Goal: Task Accomplishment & Management: Complete application form

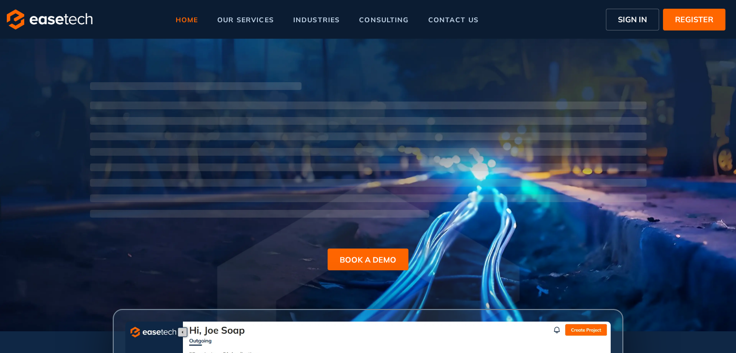
click at [623, 25] on span "SIGN IN" at bounding box center [632, 20] width 29 height 12
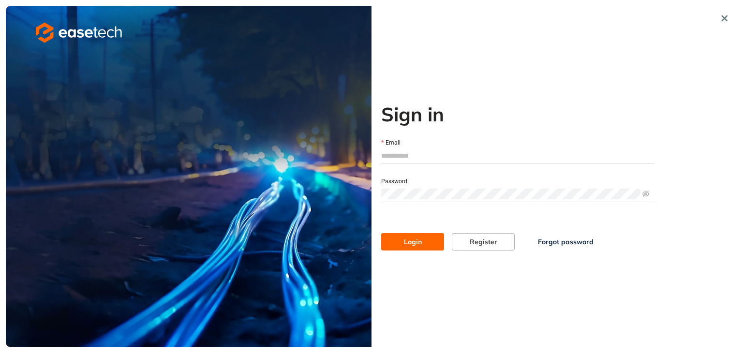
type input "**********"
click at [416, 244] on span "Login" at bounding box center [413, 242] width 18 height 11
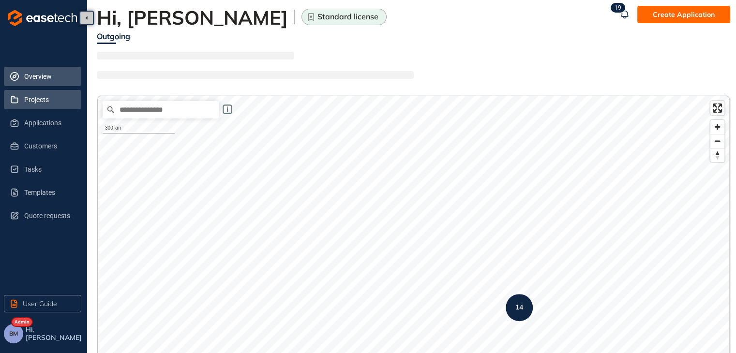
click at [24, 103] on span "Projects" at bounding box center [48, 99] width 49 height 19
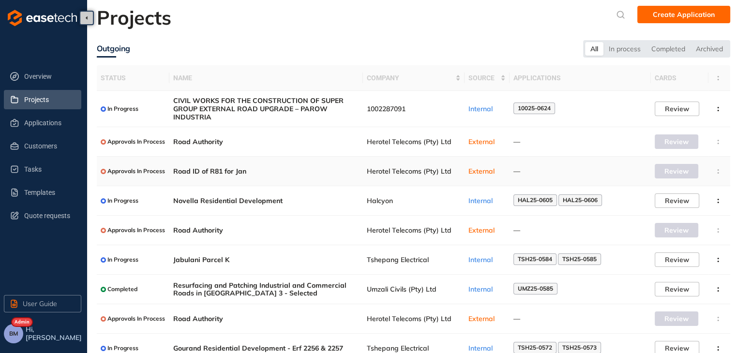
scroll to position [48, 0]
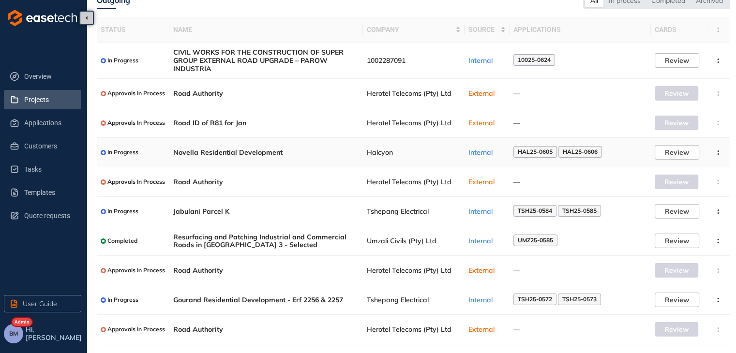
click at [371, 157] on td "Halcyon" at bounding box center [414, 153] width 102 height 30
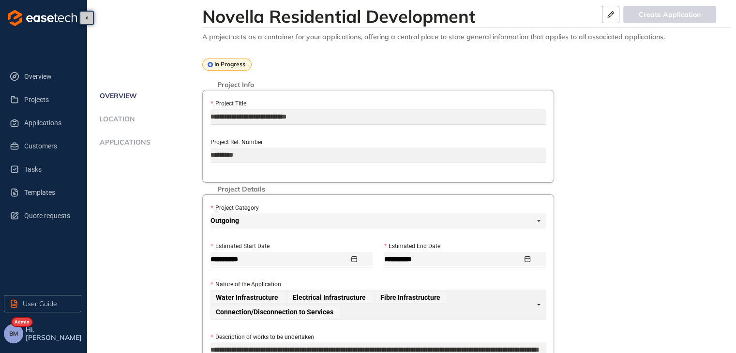
click at [116, 139] on span "Applications" at bounding box center [124, 142] width 54 height 8
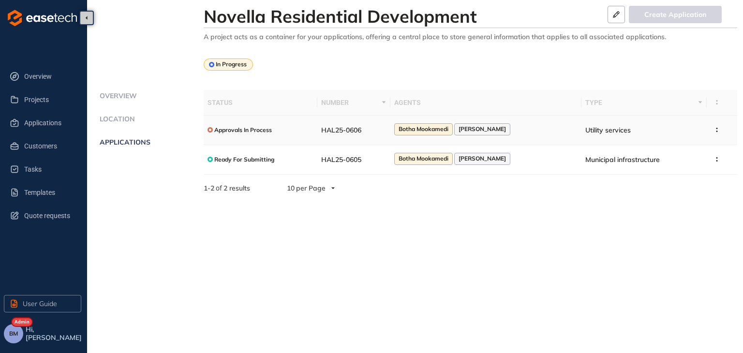
click at [373, 134] on td "HAL25-0606" at bounding box center [353, 131] width 73 height 30
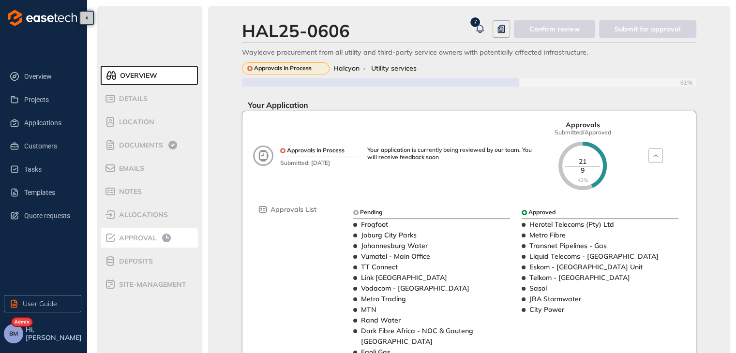
click at [131, 240] on span "Approval" at bounding box center [136, 238] width 41 height 8
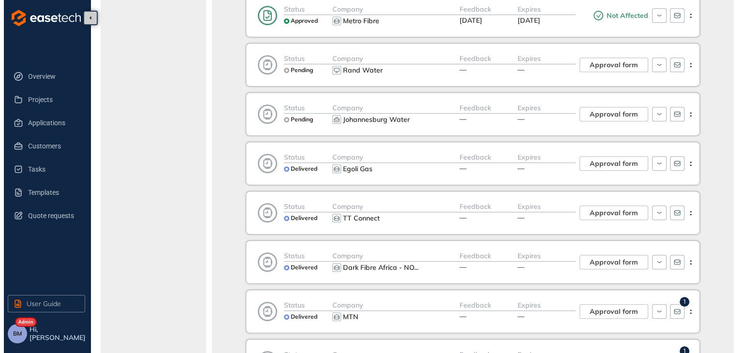
scroll to position [532, 0]
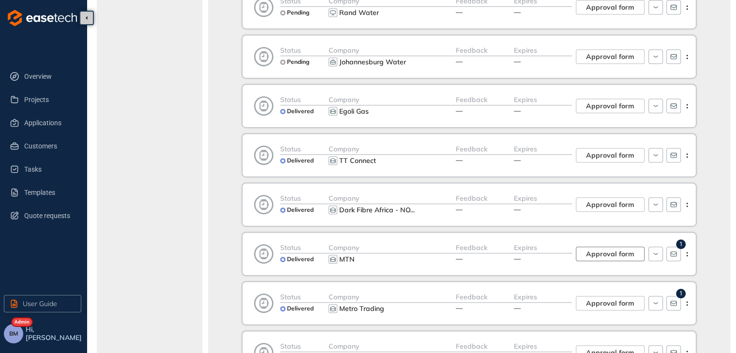
click at [600, 249] on span "Approval form" at bounding box center [610, 254] width 48 height 11
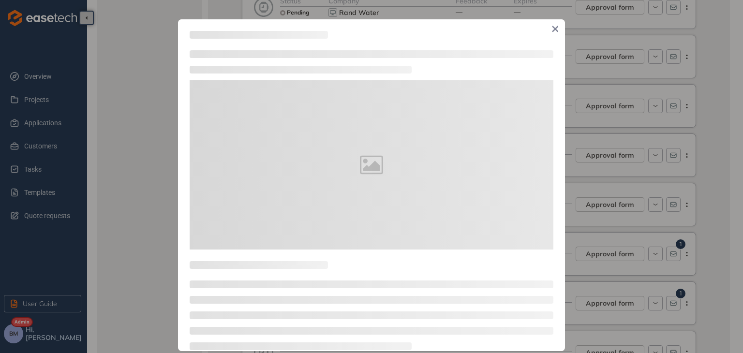
type textarea "**********"
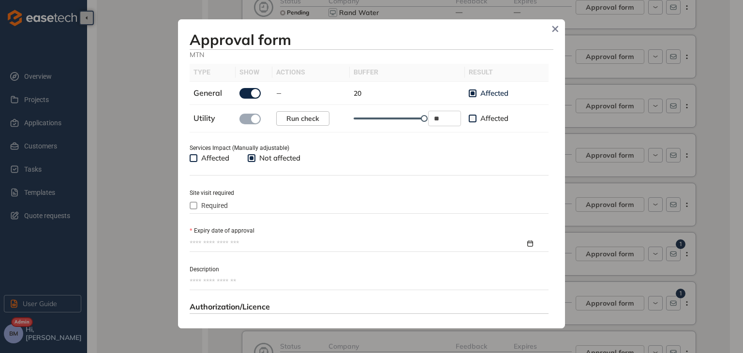
scroll to position [339, 0]
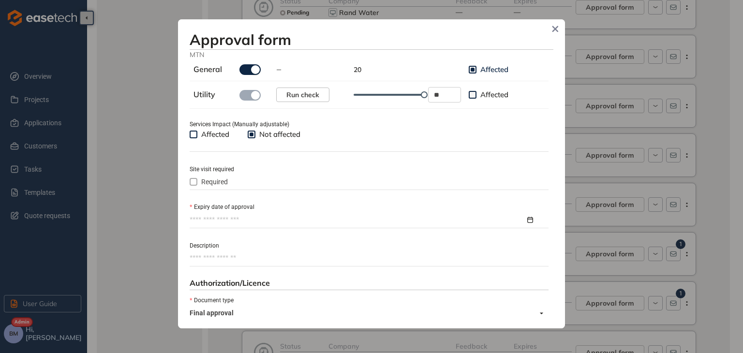
click at [196, 215] on input "Expiry date of approval" at bounding box center [358, 220] width 336 height 11
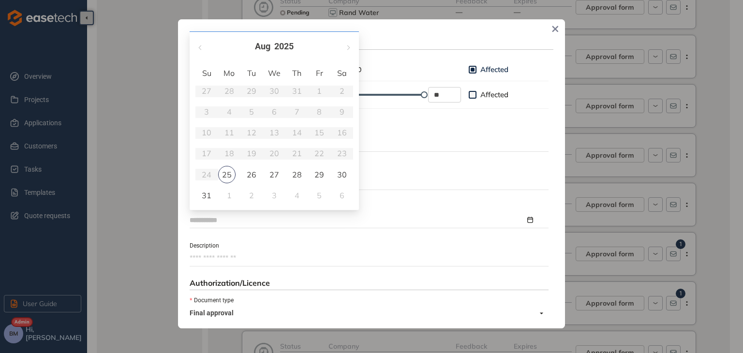
type input "**********"
click at [348, 49] on span "button" at bounding box center [348, 47] width 5 height 5
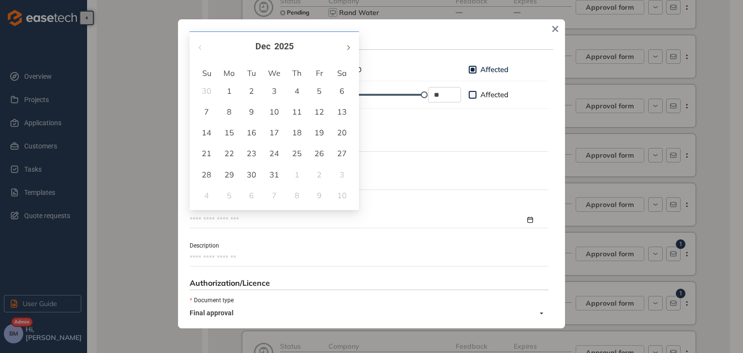
click at [348, 49] on span "button" at bounding box center [348, 47] width 5 height 5
type input "**********"
click at [270, 155] on div "25" at bounding box center [275, 154] width 12 height 12
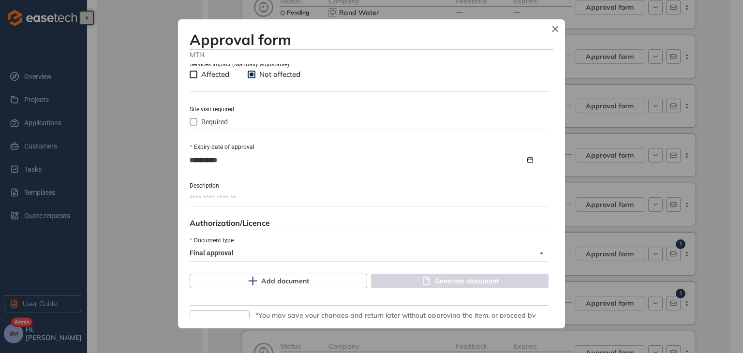
scroll to position [445, 0]
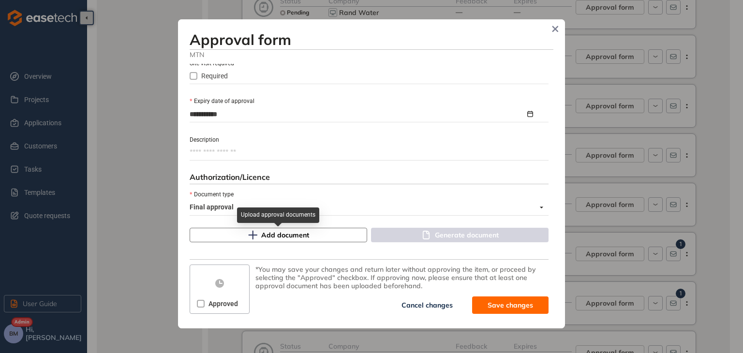
click at [265, 229] on div "Upload approval documents" at bounding box center [278, 219] width 82 height 22
click at [274, 239] on span "Add document" at bounding box center [285, 235] width 48 height 11
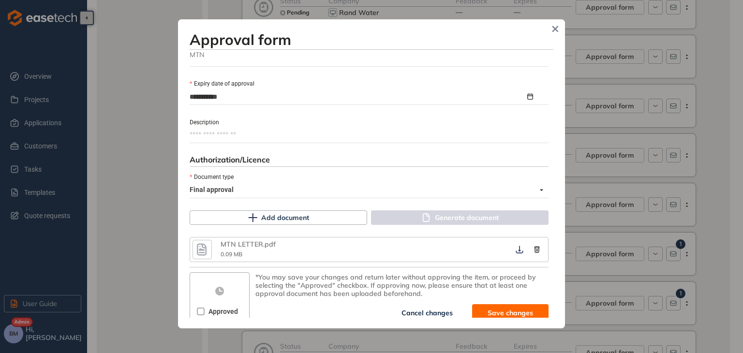
scroll to position [470, 0]
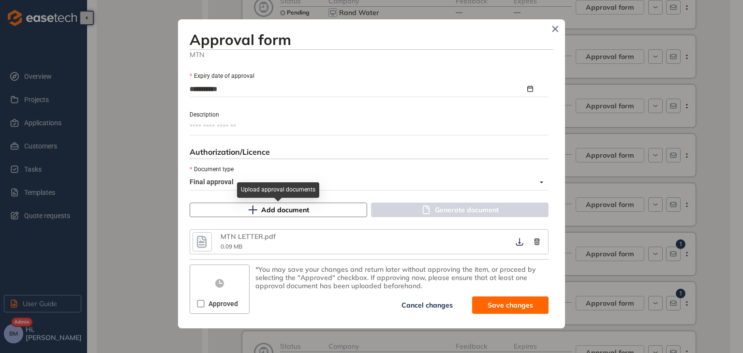
click at [267, 208] on span "Add document" at bounding box center [285, 210] width 48 height 11
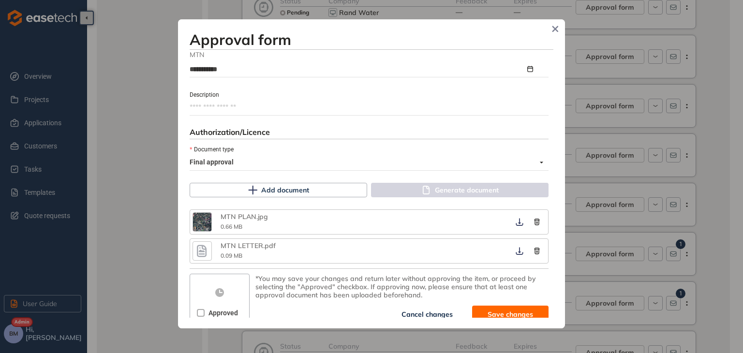
scroll to position [498, 0]
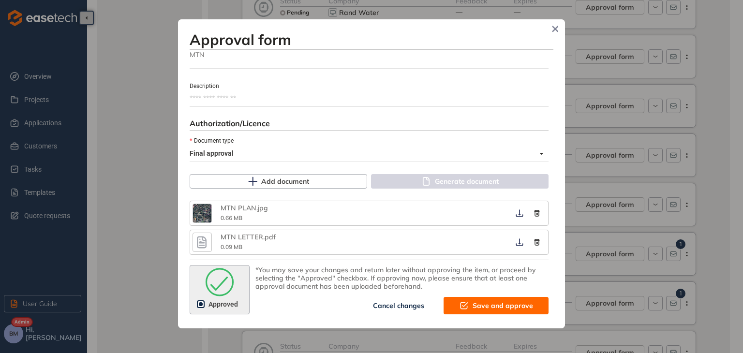
click at [479, 306] on span "Save and approve" at bounding box center [503, 306] width 60 height 11
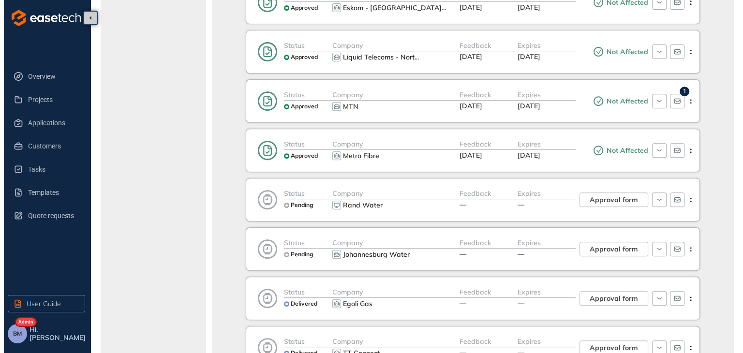
scroll to position [532, 0]
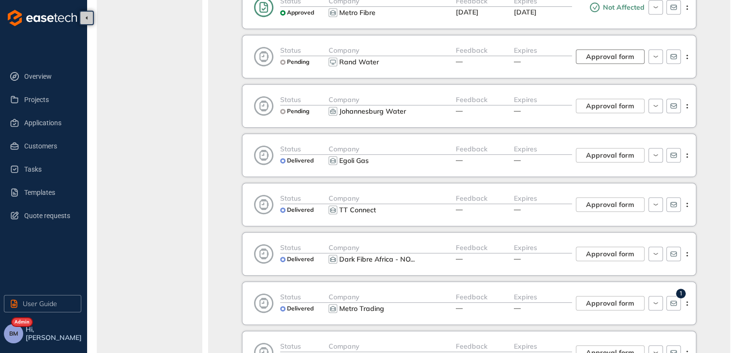
click at [601, 56] on span "Approval form" at bounding box center [610, 56] width 48 height 11
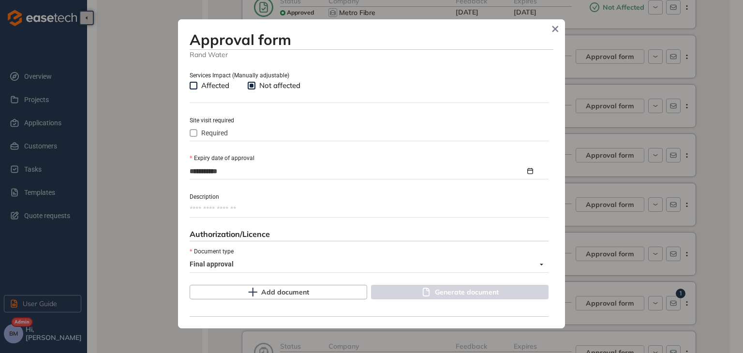
scroll to position [436, 0]
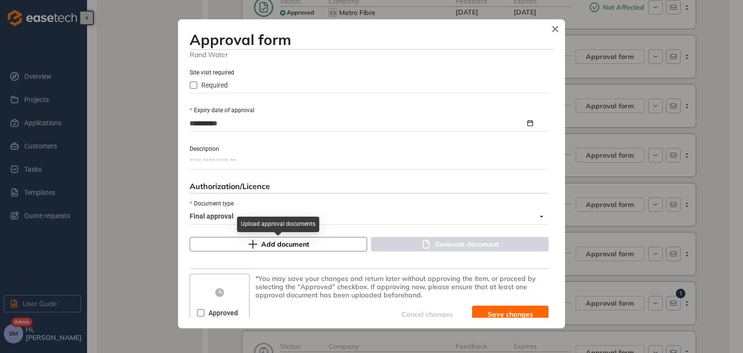
click at [245, 251] on button "Add document" at bounding box center [279, 244] width 178 height 15
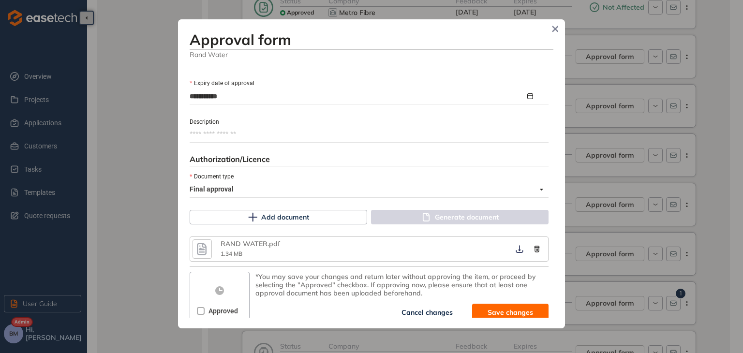
scroll to position [470, 0]
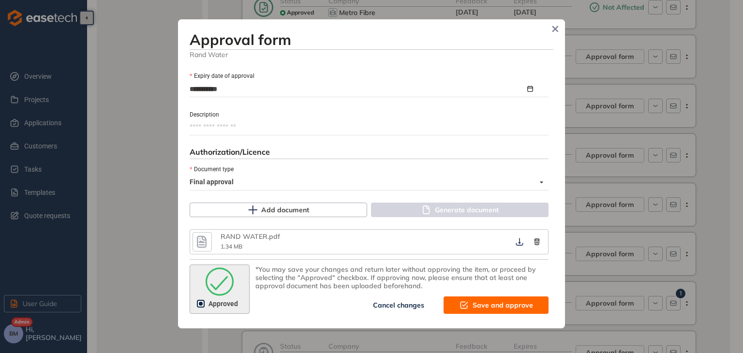
click at [466, 308] on button "Save and approve" at bounding box center [496, 305] width 105 height 17
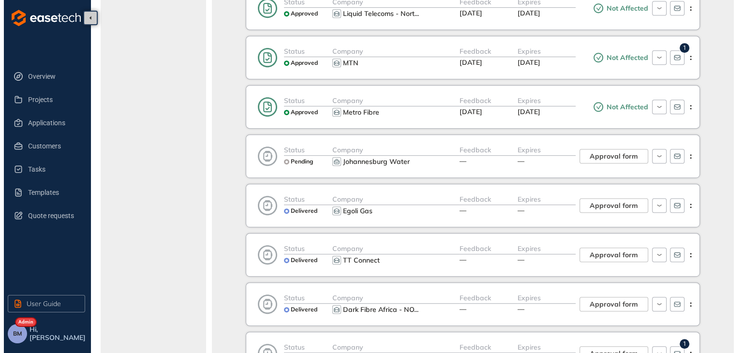
scroll to position [484, 0]
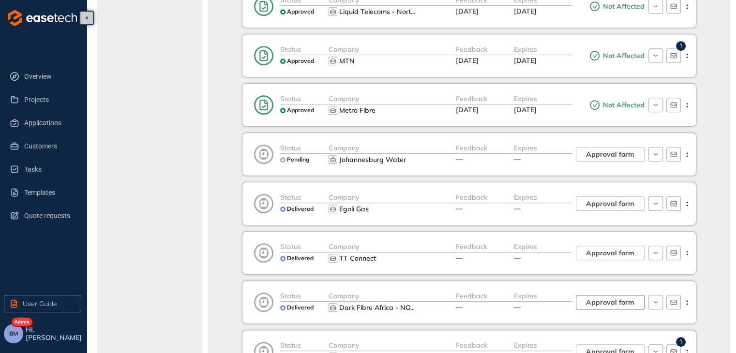
click at [610, 297] on span "Approval form" at bounding box center [610, 302] width 48 height 11
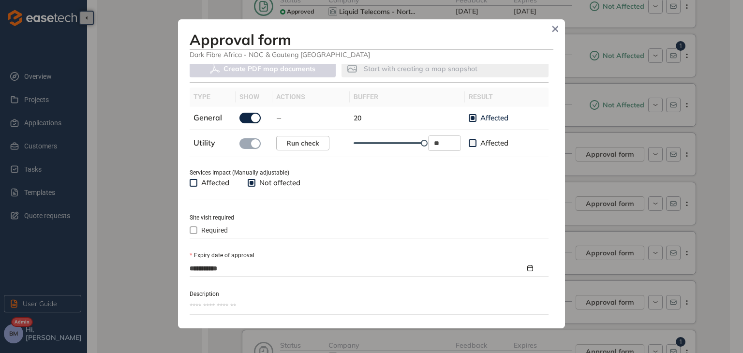
scroll to position [387, 0]
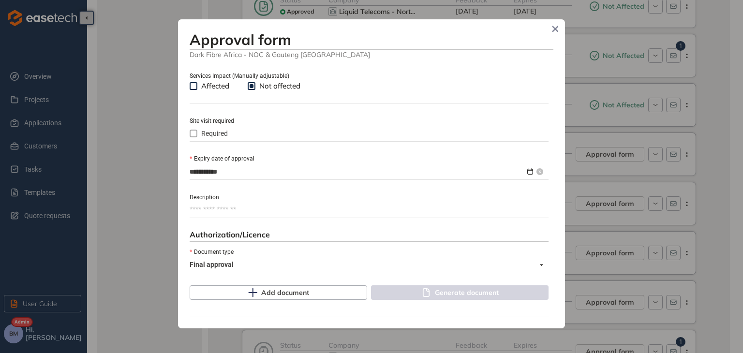
click at [233, 171] on input "**********" at bounding box center [358, 171] width 336 height 11
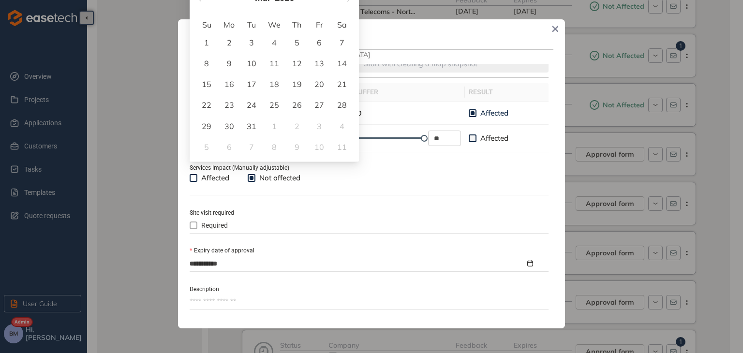
scroll to position [290, 0]
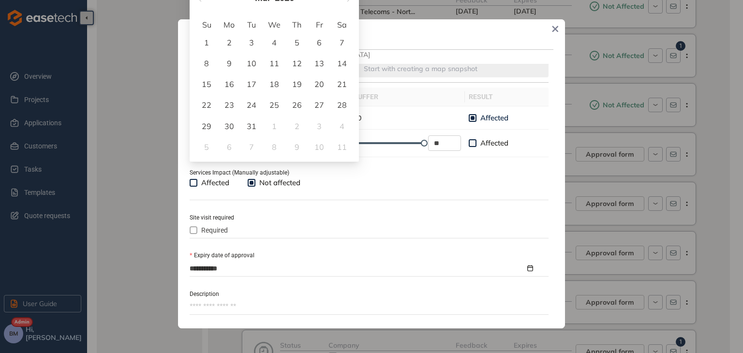
drag, startPoint x: 529, startPoint y: 31, endPoint x: 423, endPoint y: 30, distance: 106.0
click at [528, 31] on h3 "Approval form" at bounding box center [372, 39] width 364 height 17
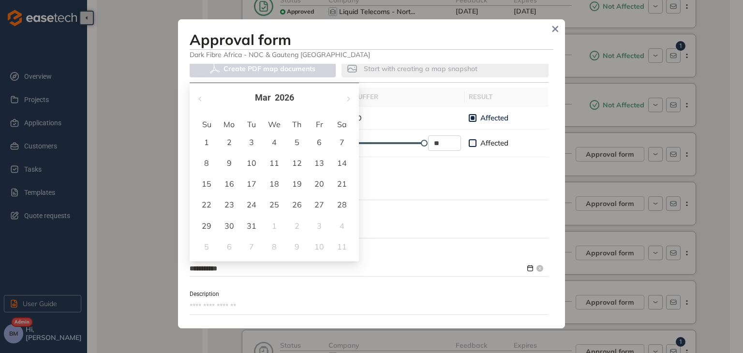
click at [209, 273] on input "**********" at bounding box center [358, 268] width 336 height 11
click at [200, 95] on span "button" at bounding box center [200, 95] width 5 height 5
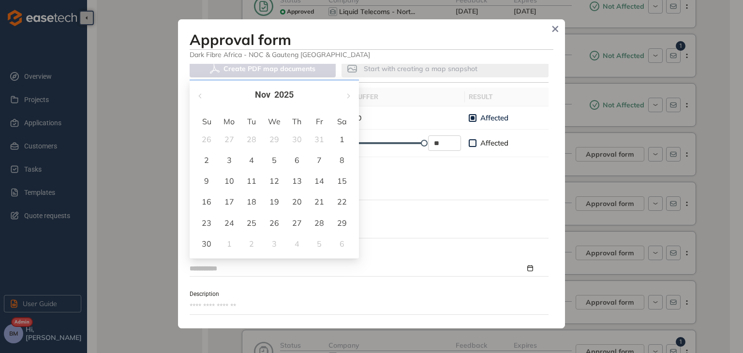
type input "**********"
click at [206, 224] on div "23" at bounding box center [207, 223] width 12 height 12
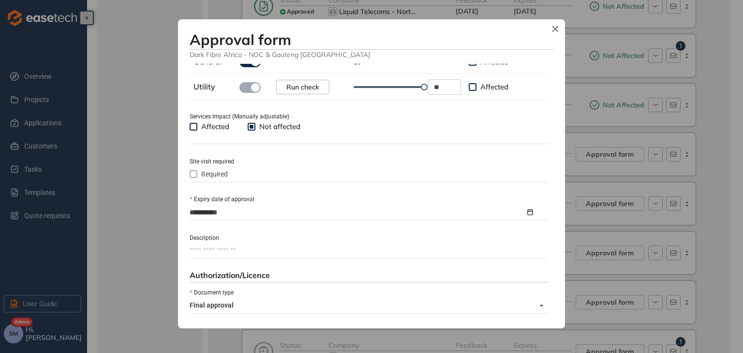
scroll to position [436, 0]
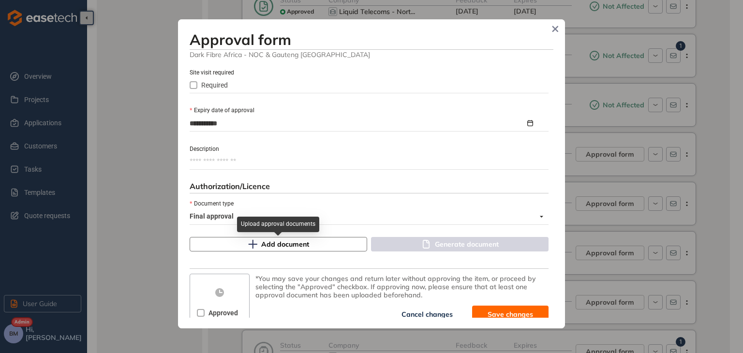
click at [285, 245] on span "Add document" at bounding box center [285, 244] width 48 height 11
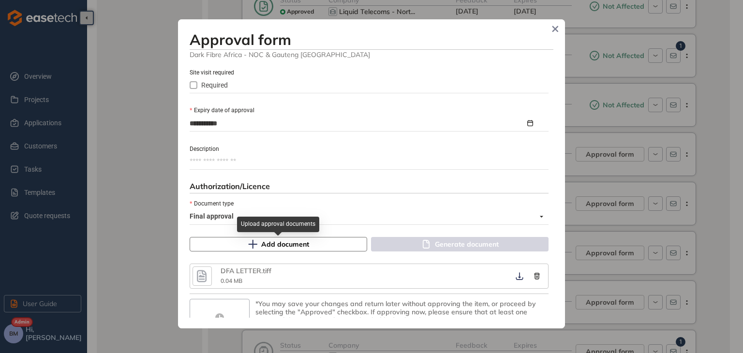
click at [284, 244] on span "Add document" at bounding box center [285, 244] width 48 height 11
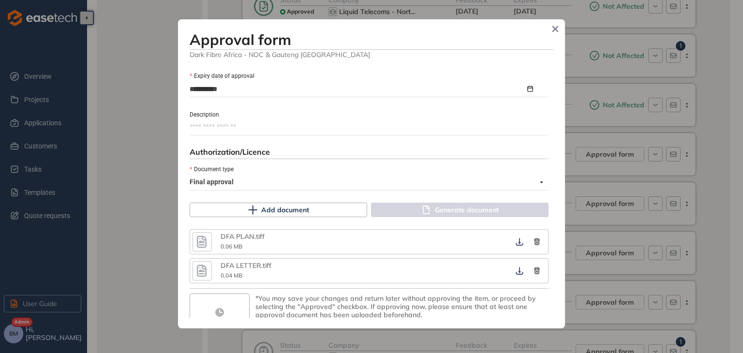
scroll to position [498, 0]
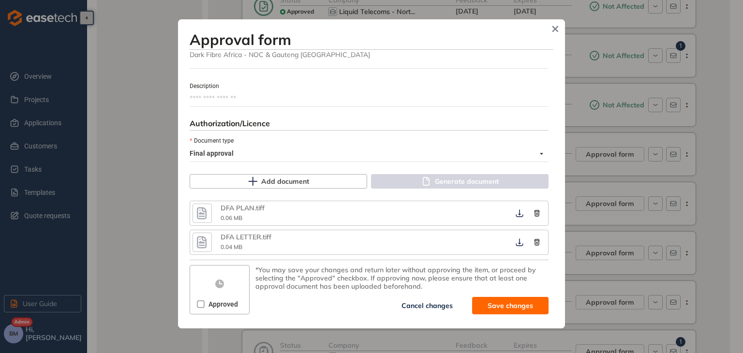
click at [198, 307] on span at bounding box center [201, 305] width 8 height 8
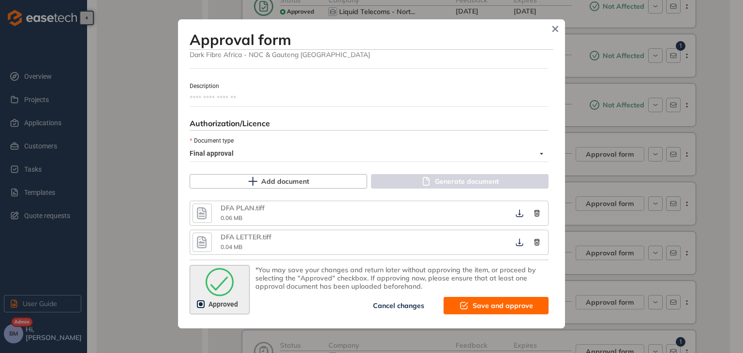
click at [479, 304] on span "Save and approve" at bounding box center [503, 306] width 60 height 11
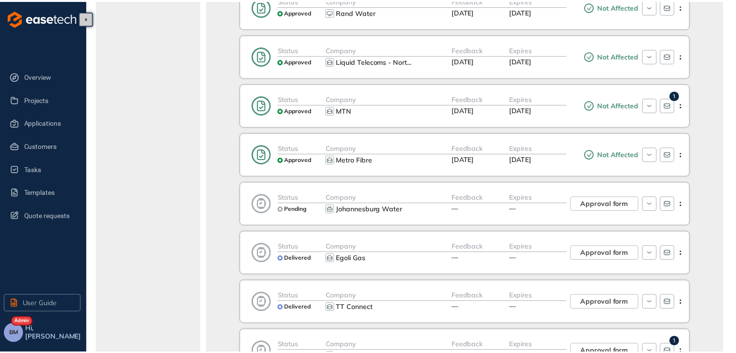
scroll to position [621, 0]
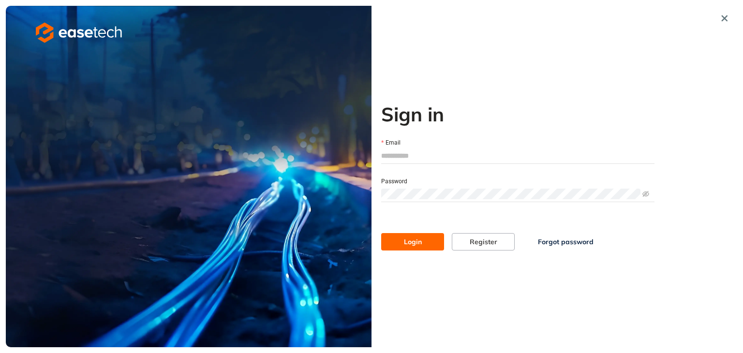
type input "**********"
click at [434, 240] on button "Login" at bounding box center [412, 241] width 63 height 17
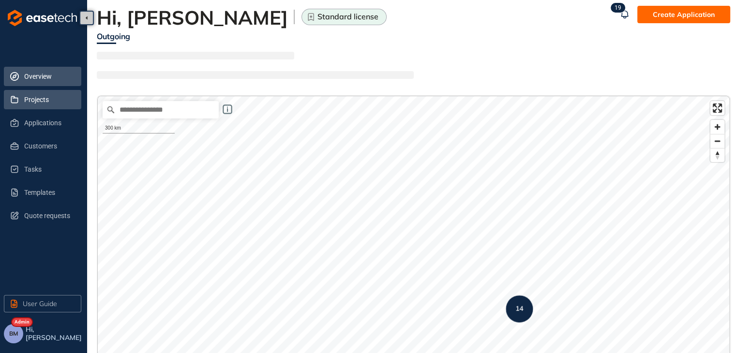
click at [40, 101] on span "Projects" at bounding box center [48, 99] width 49 height 19
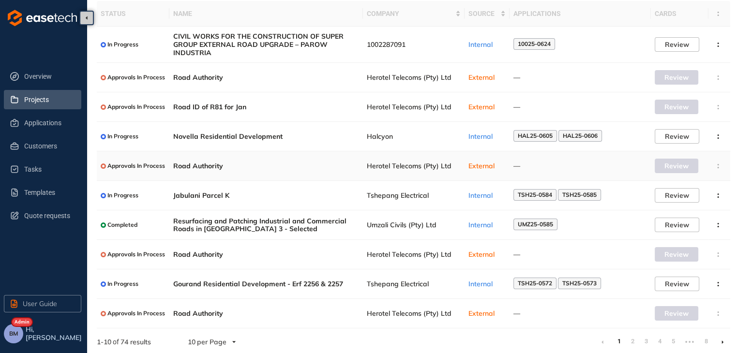
scroll to position [70, 0]
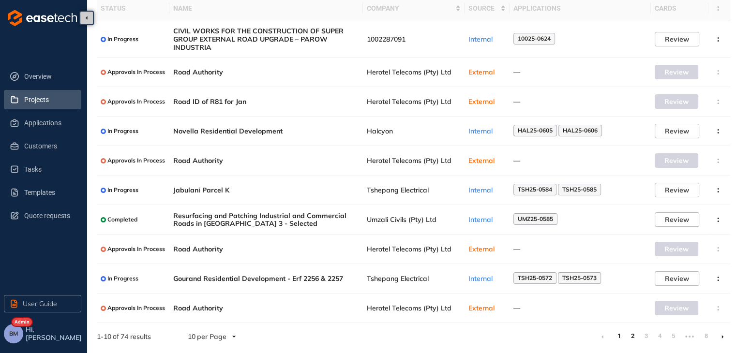
click at [635, 333] on link "2" at bounding box center [633, 336] width 10 height 15
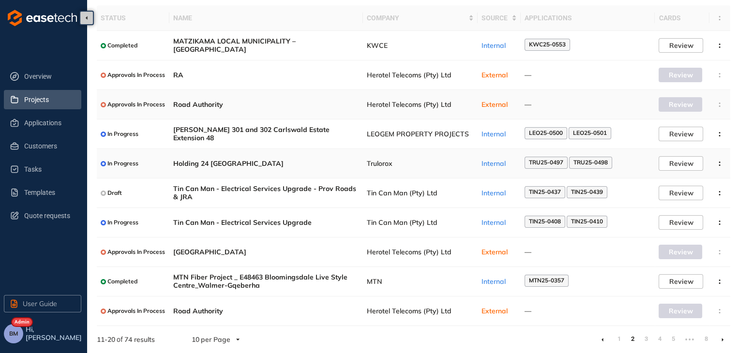
scroll to position [63, 0]
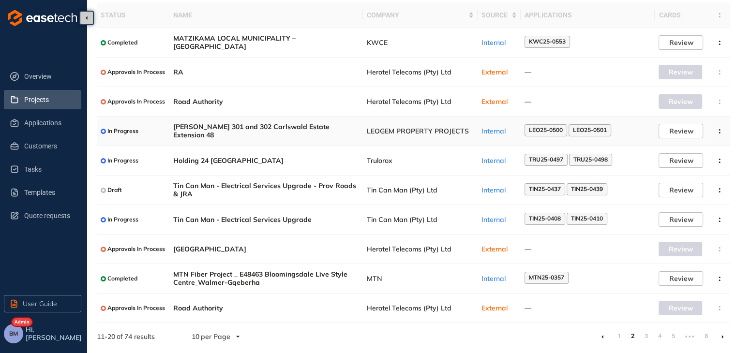
click at [370, 134] on span "LEOGEM PROPERTY PROJECTS" at bounding box center [420, 131] width 107 height 8
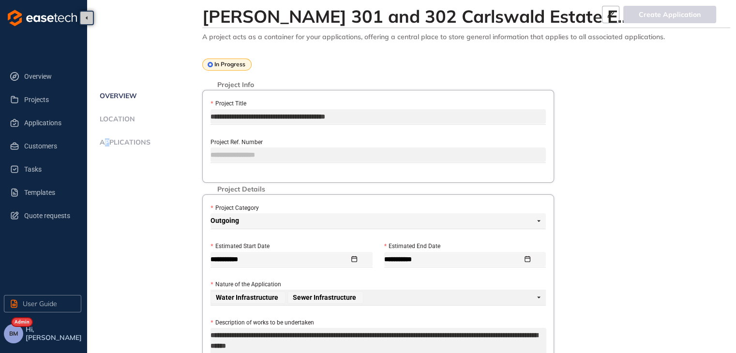
click at [107, 139] on span "Applications" at bounding box center [124, 142] width 54 height 8
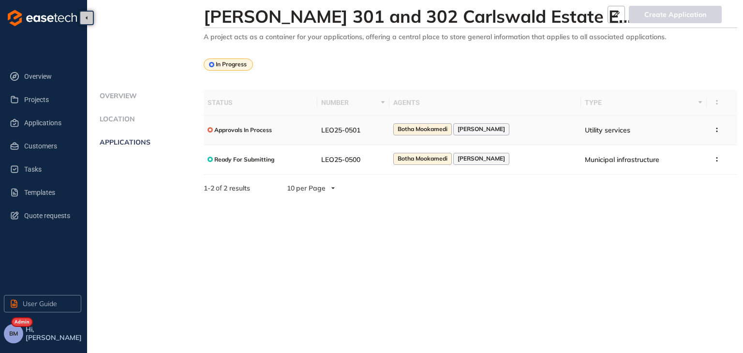
click at [292, 131] on div "Approvals In Process" at bounding box center [261, 130] width 106 height 12
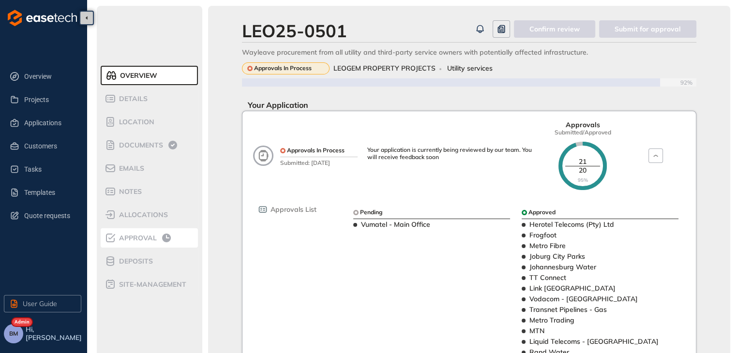
click at [138, 241] on span "Approval" at bounding box center [136, 238] width 41 height 8
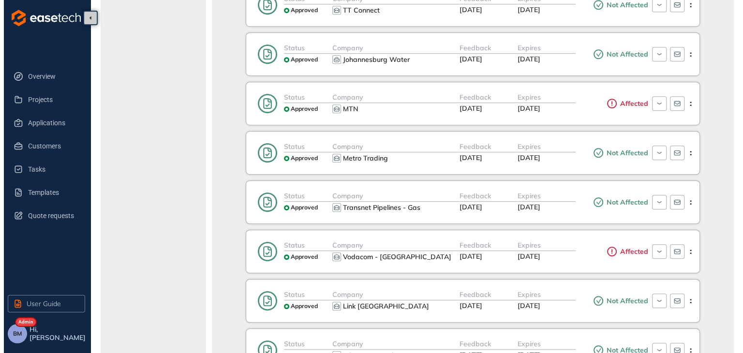
scroll to position [776, 0]
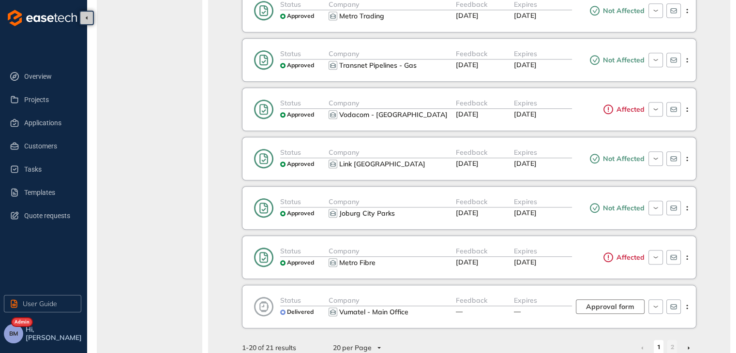
click at [602, 304] on span "Approval form" at bounding box center [610, 306] width 48 height 11
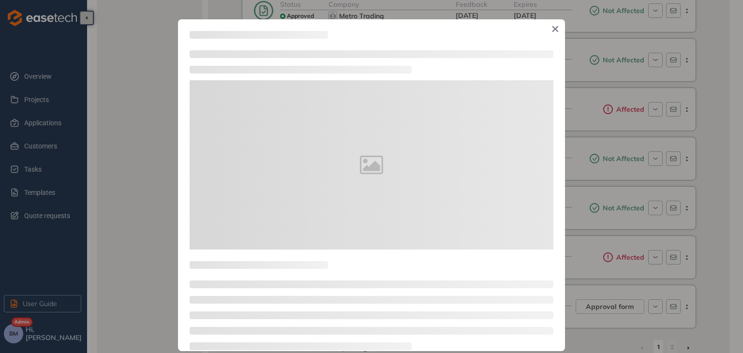
type textarea "**********"
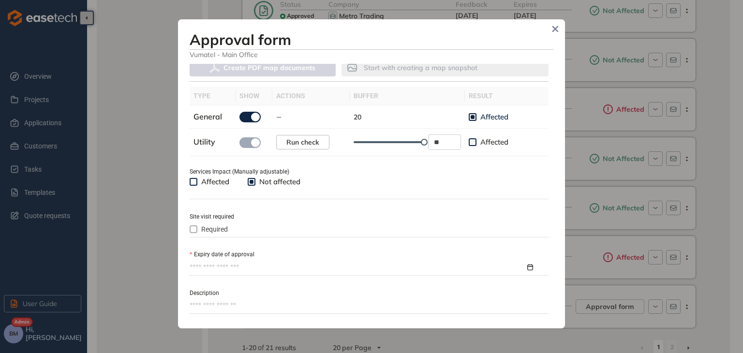
scroll to position [339, 0]
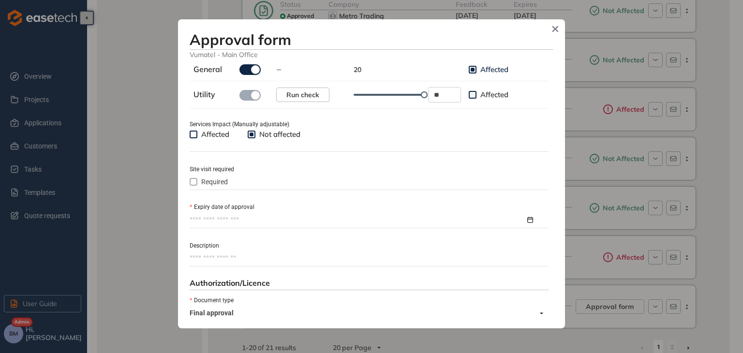
click at [220, 220] on input "Expiry date of approval" at bounding box center [358, 220] width 336 height 11
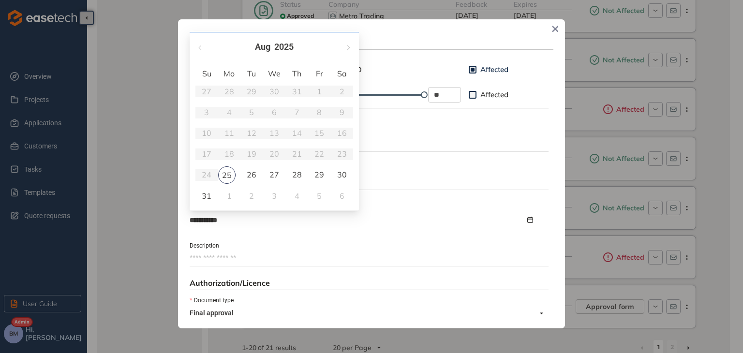
type input "**********"
click at [348, 48] on span "button" at bounding box center [348, 47] width 5 height 5
type input "**********"
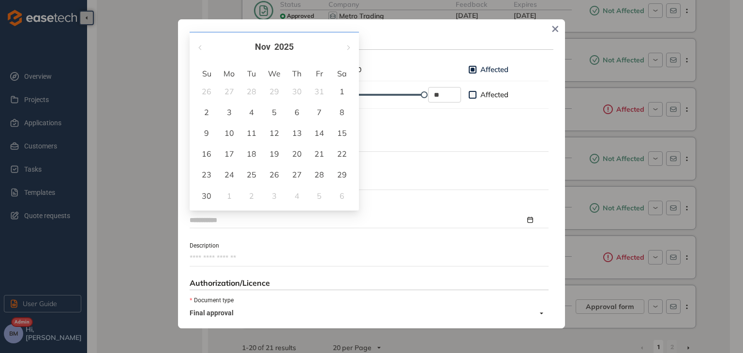
click at [345, 157] on div "22" at bounding box center [342, 154] width 12 height 12
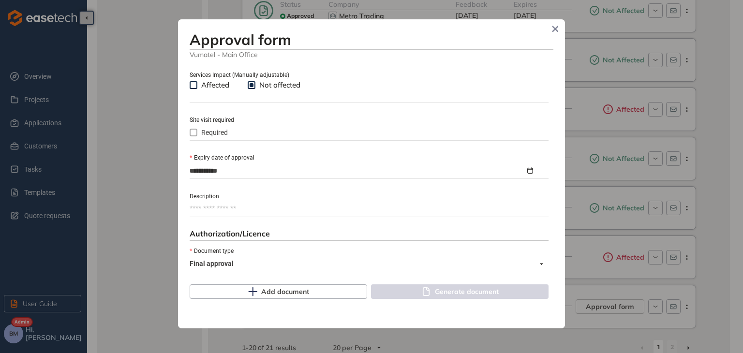
scroll to position [445, 0]
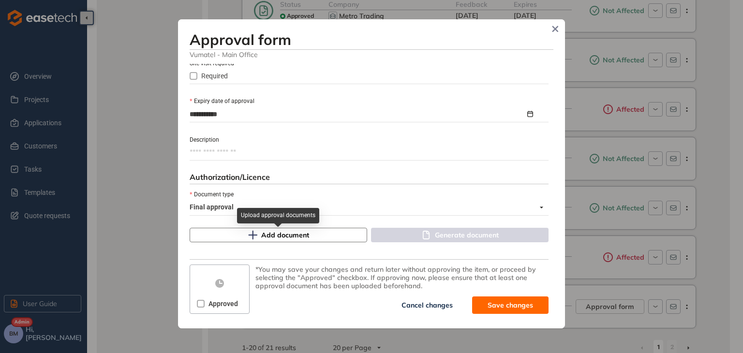
click at [263, 235] on span "Add document" at bounding box center [285, 235] width 48 height 11
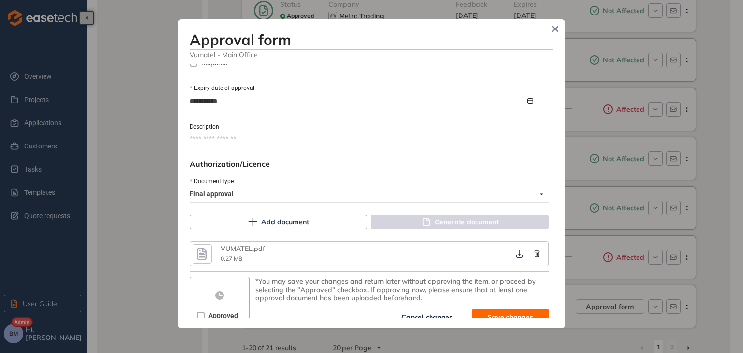
scroll to position [470, 0]
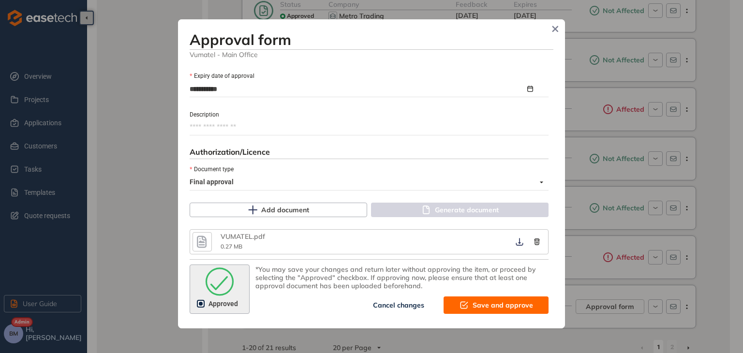
click at [492, 304] on span "Save and approve" at bounding box center [503, 305] width 60 height 11
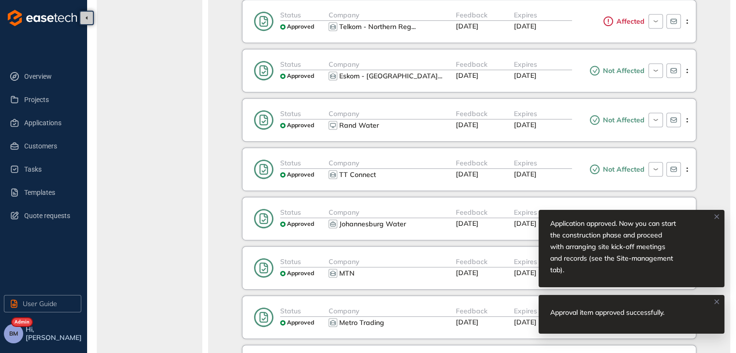
scroll to position [581, 0]
